Goal: Task Accomplishment & Management: Use online tool/utility

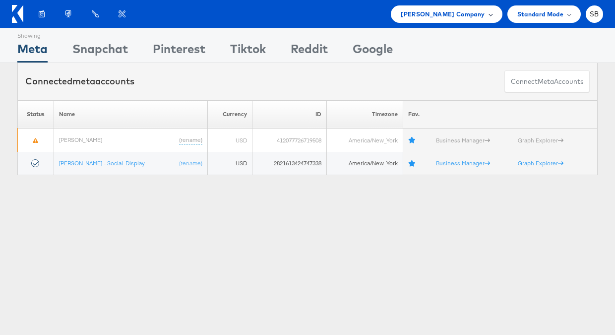
click at [480, 13] on span "[PERSON_NAME] Company" at bounding box center [443, 14] width 84 height 10
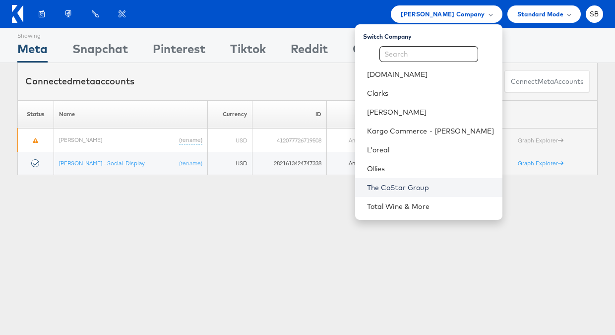
click at [445, 191] on link "The CoStar Group" at bounding box center [431, 188] width 128 height 10
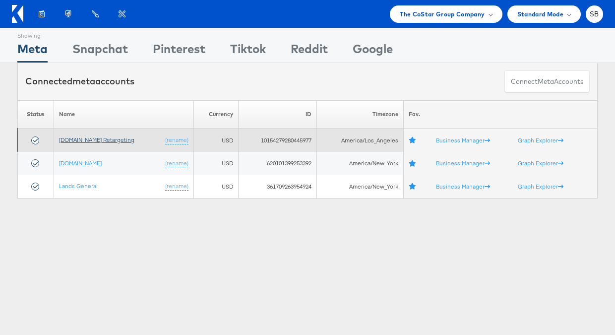
click at [114, 137] on link "[DOMAIN_NAME] Retargeting" at bounding box center [96, 139] width 75 height 7
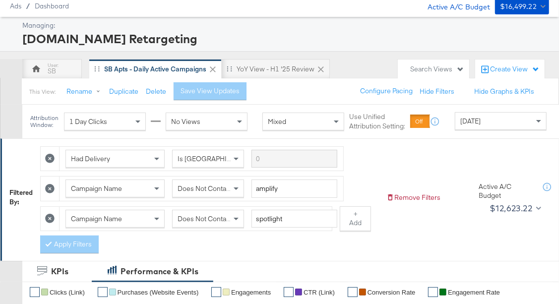
scroll to position [58, 0]
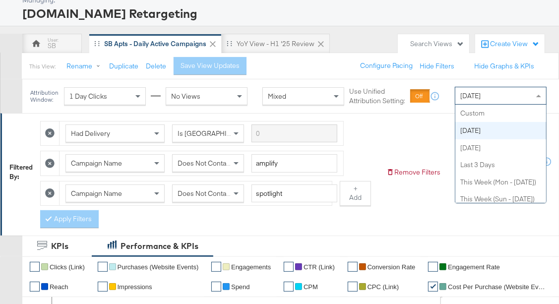
click at [480, 98] on div "[DATE]" at bounding box center [501, 95] width 91 height 17
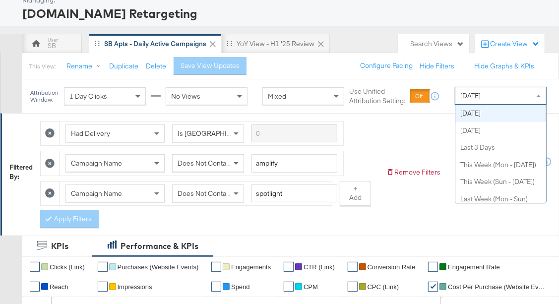
scroll to position [0, 0]
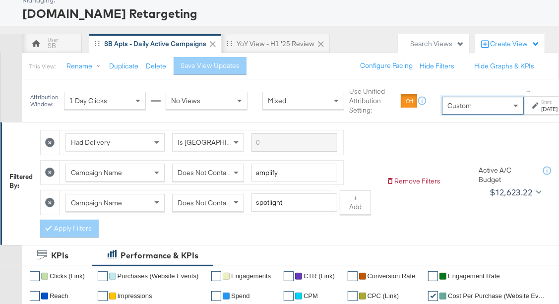
click at [532, 108] on div "Start: [DATE] to End: [DATE]" at bounding box center [557, 106] width 51 height 14
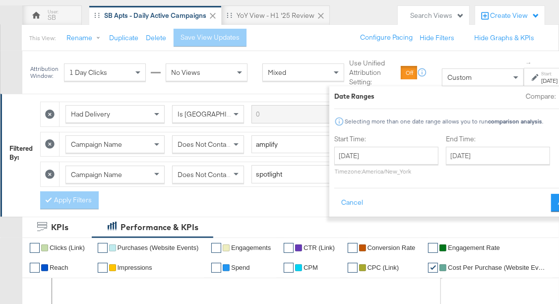
scroll to position [92, 0]
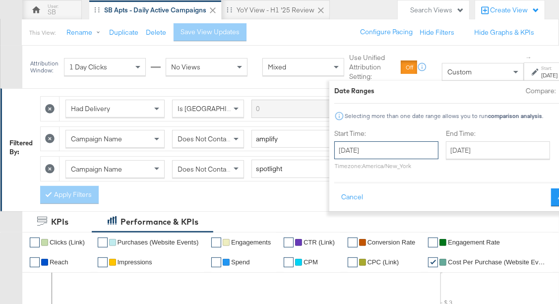
click at [402, 147] on input "[DATE]" at bounding box center [386, 150] width 104 height 18
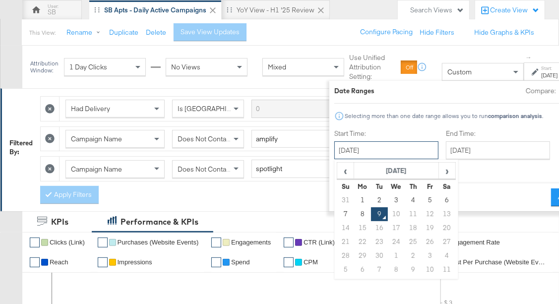
click at [415, 149] on input "[DATE]" at bounding box center [386, 150] width 104 height 18
click at [425, 129] on label "Start Time:" at bounding box center [386, 133] width 104 height 9
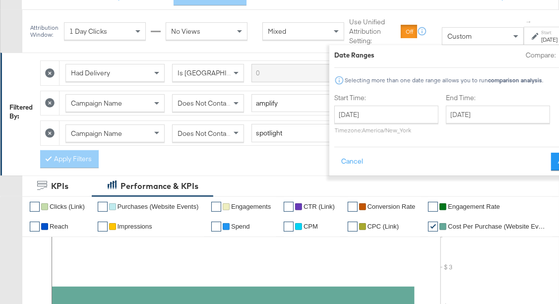
scroll to position [129, 0]
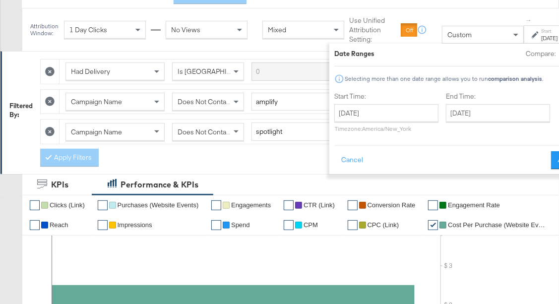
click at [274, 149] on div "Had Delivery Is Greater Than Campaign Name Does Not Contain amplify Campaign Na…" at bounding box center [209, 110] width 338 height 113
click at [344, 158] on button "Cancel" at bounding box center [352, 160] width 36 height 18
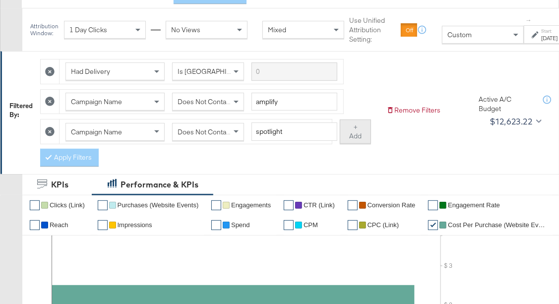
click at [364, 142] on button "+ Add" at bounding box center [355, 132] width 31 height 25
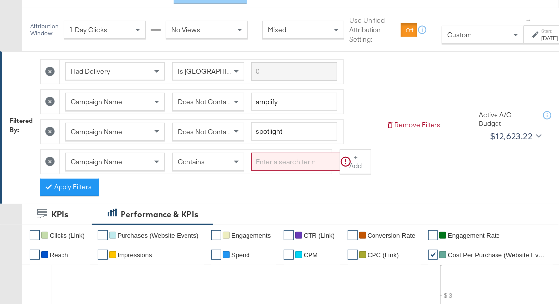
click at [278, 165] on input "search" at bounding box center [303, 162] width 102 height 18
click at [534, 38] on icon at bounding box center [535, 34] width 7 height 7
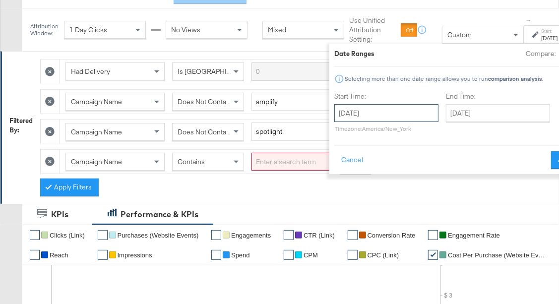
click at [412, 104] on input "[DATE]" at bounding box center [386, 113] width 104 height 18
click at [550, 55] on label "Compare:" at bounding box center [541, 53] width 30 height 9
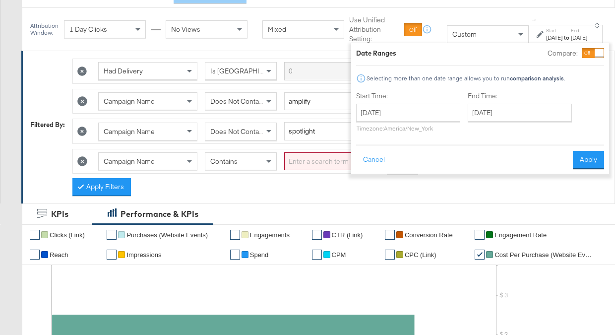
scroll to position [130, 0]
click at [438, 114] on input "[DATE]" at bounding box center [408, 113] width 104 height 18
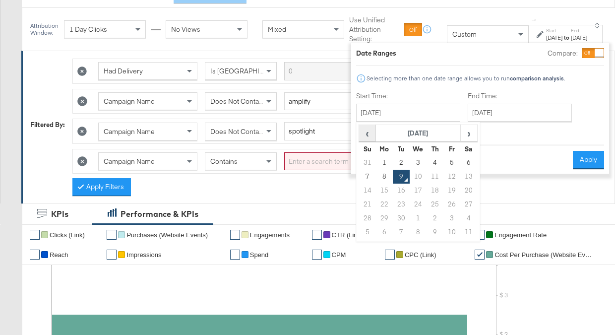
click at [361, 131] on span "‹" at bounding box center [367, 133] width 15 height 15
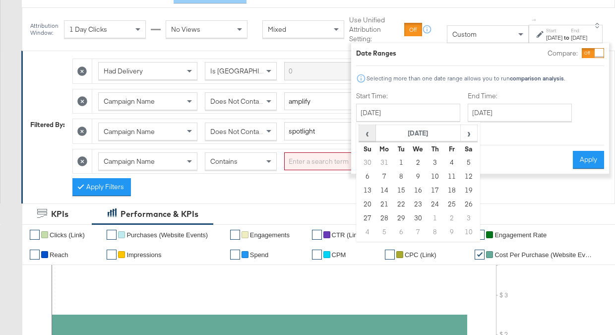
click at [361, 131] on span "‹" at bounding box center [367, 133] width 15 height 15
click at [415, 162] on td "1" at bounding box center [418, 163] width 17 height 14
type input "[DATE]"
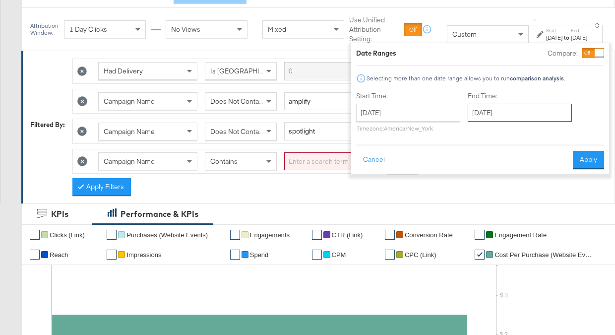
click at [493, 115] on input "[DATE]" at bounding box center [520, 113] width 104 height 18
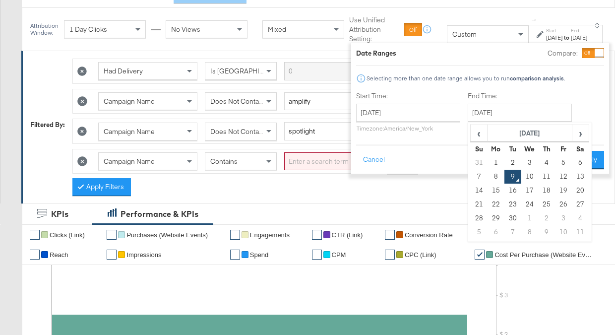
click at [559, 53] on div at bounding box center [599, 53] width 9 height 9
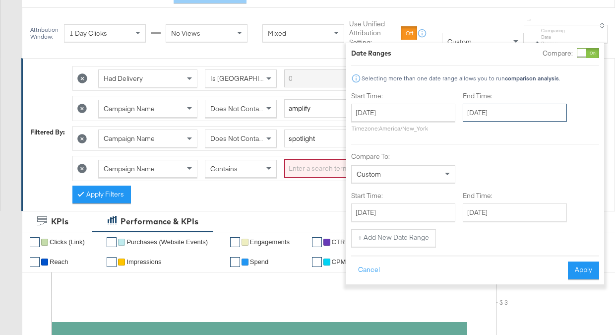
click at [527, 111] on input "[DATE]" at bounding box center [515, 113] width 104 height 18
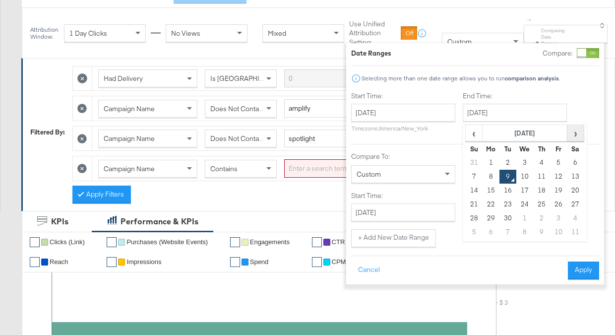
click at [559, 132] on span "›" at bounding box center [575, 133] width 15 height 15
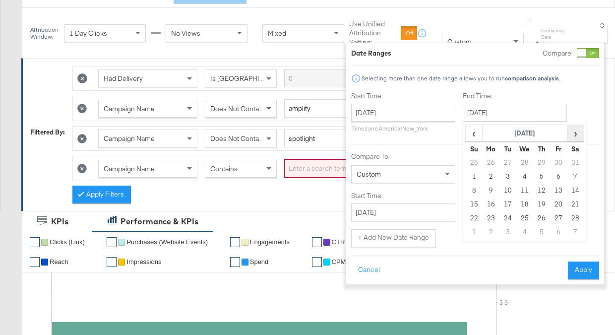
click at [559, 132] on span "›" at bounding box center [575, 133] width 15 height 15
click at [509, 228] on td "31" at bounding box center [508, 232] width 17 height 14
type input "[DATE]"
